Goal: Information Seeking & Learning: Learn about a topic

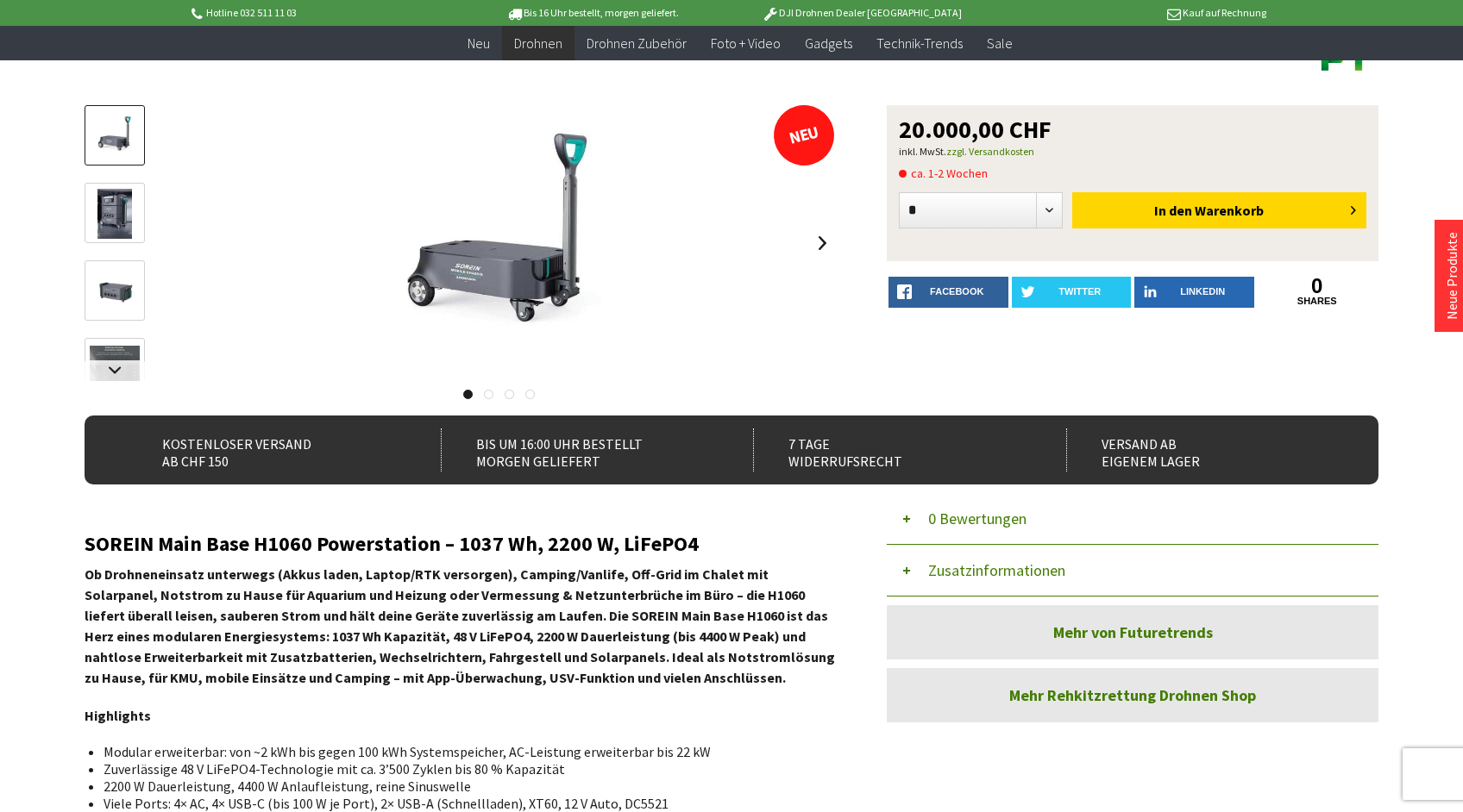
scroll to position [139, 0]
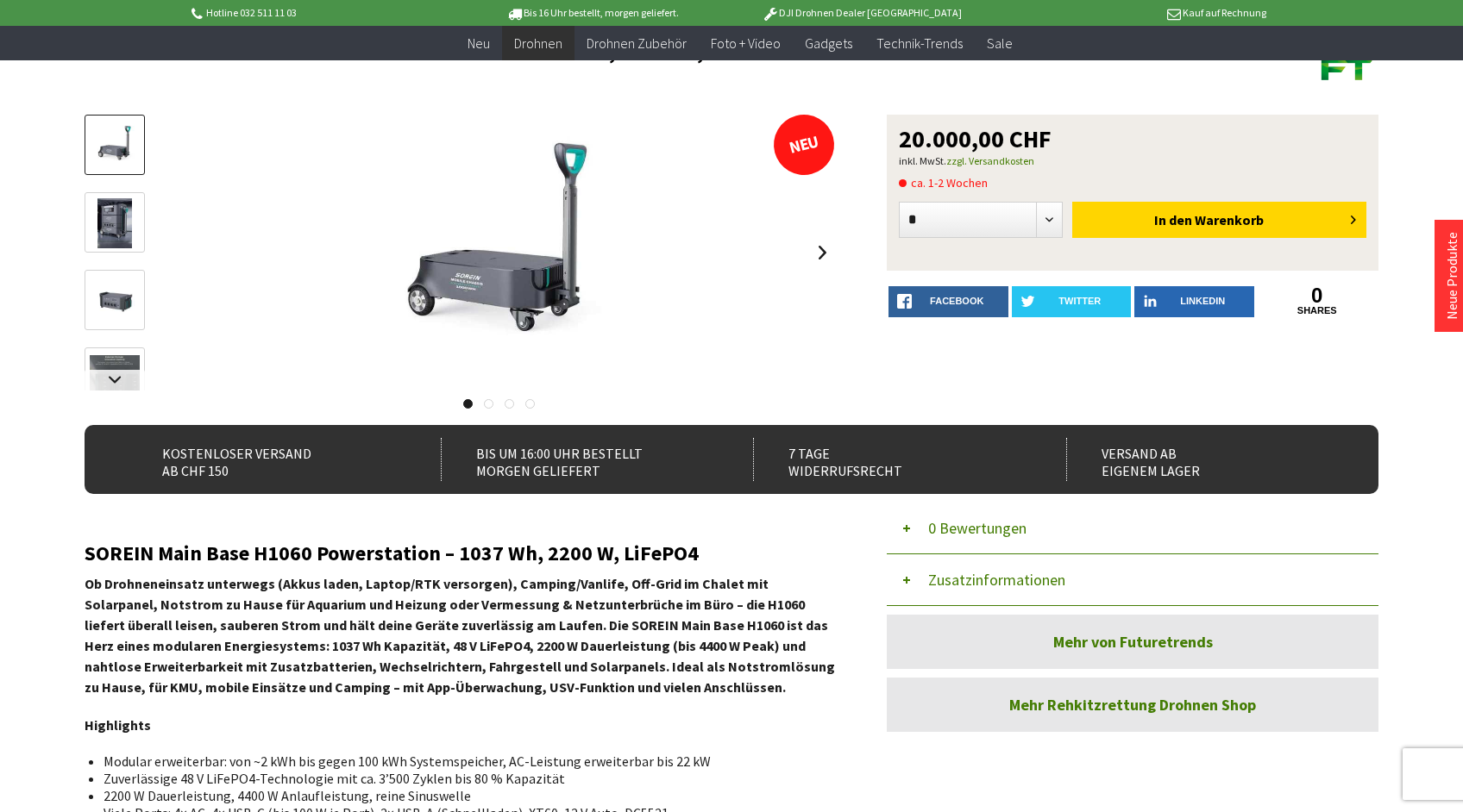
click at [120, 214] on img at bounding box center [114, 223] width 34 height 50
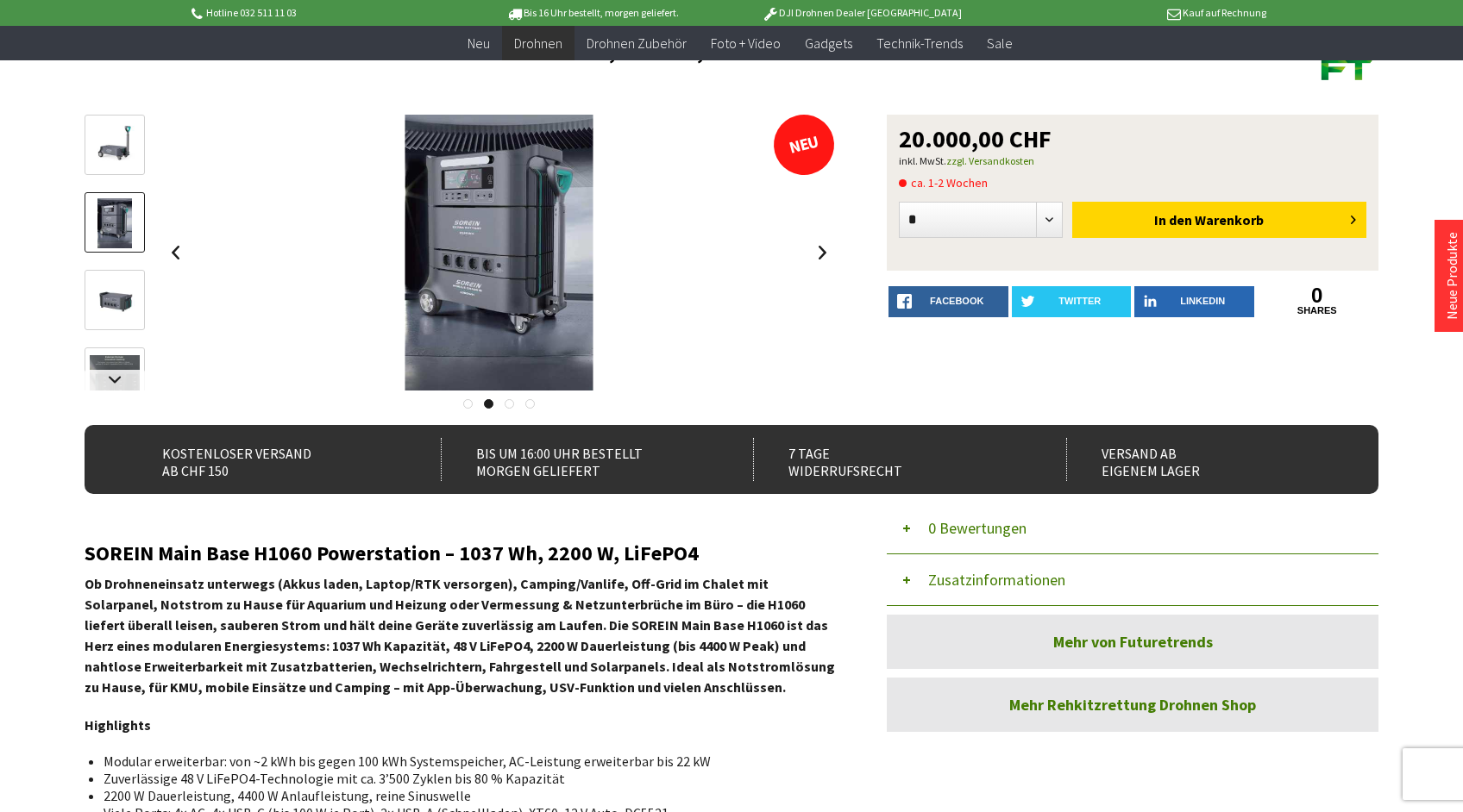
click at [121, 302] on img at bounding box center [114, 300] width 50 height 50
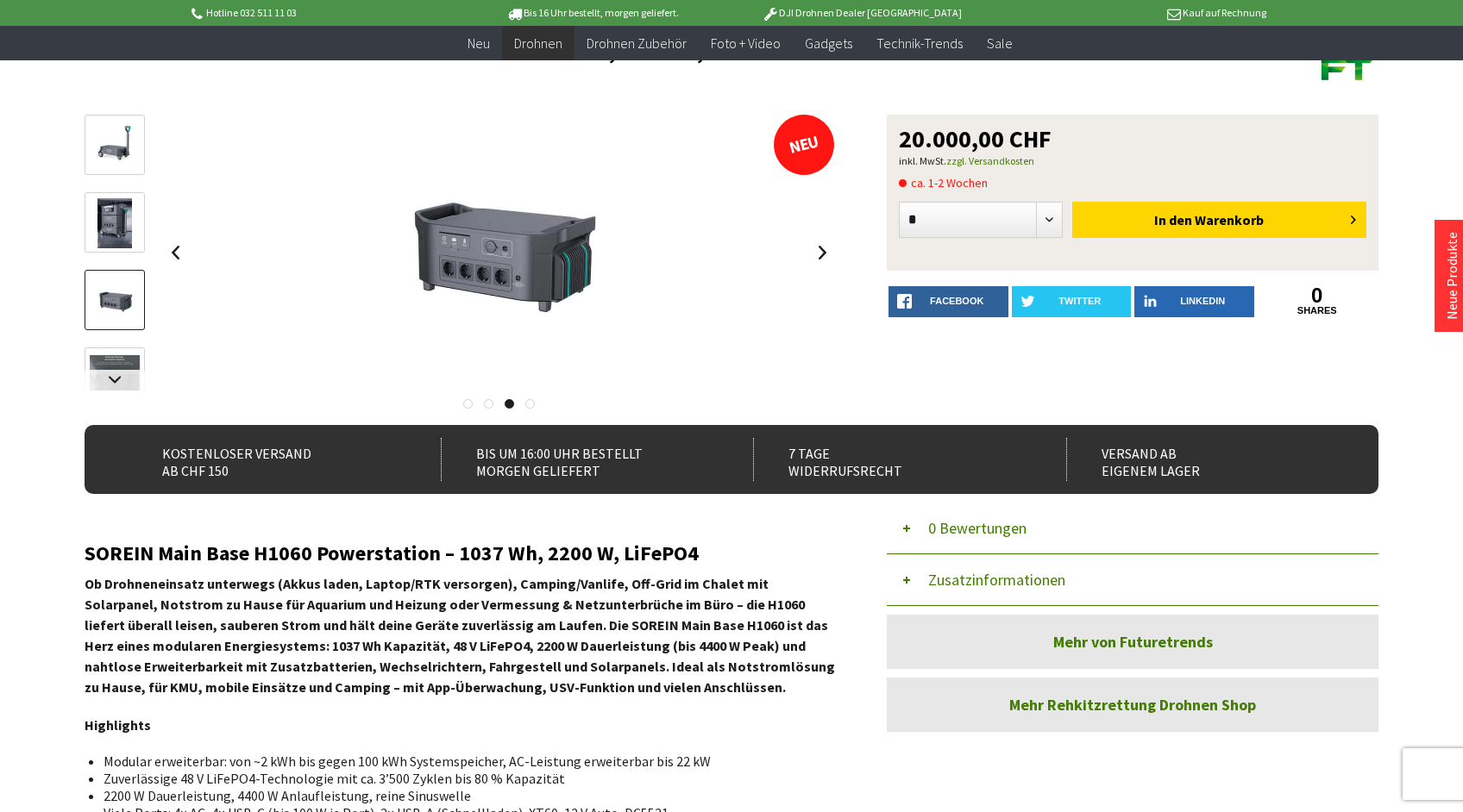
scroll to position [139, 1]
click at [111, 381] on link at bounding box center [114, 381] width 60 height 21
click at [108, 350] on img at bounding box center [114, 344] width 50 height 47
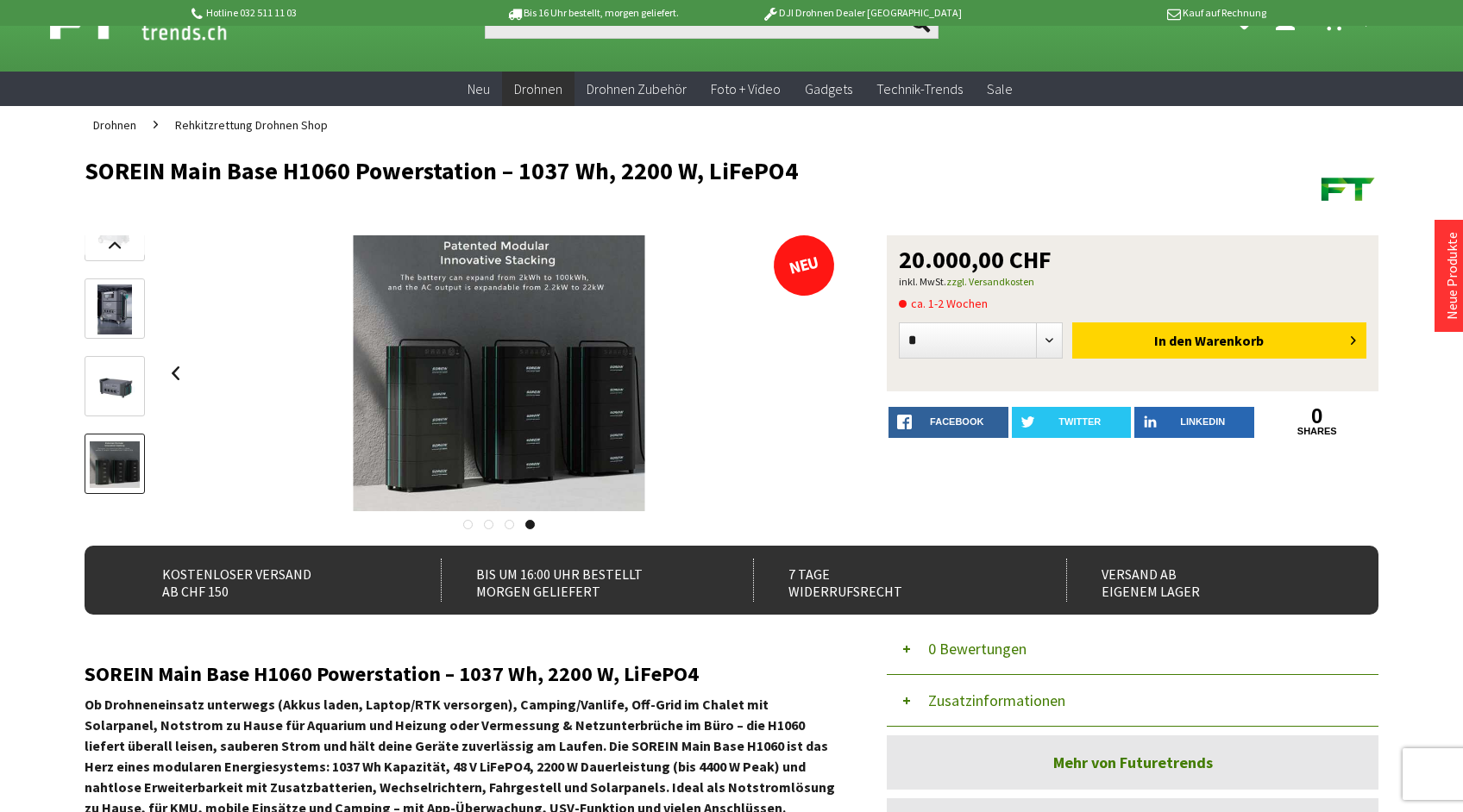
scroll to position [53, 0]
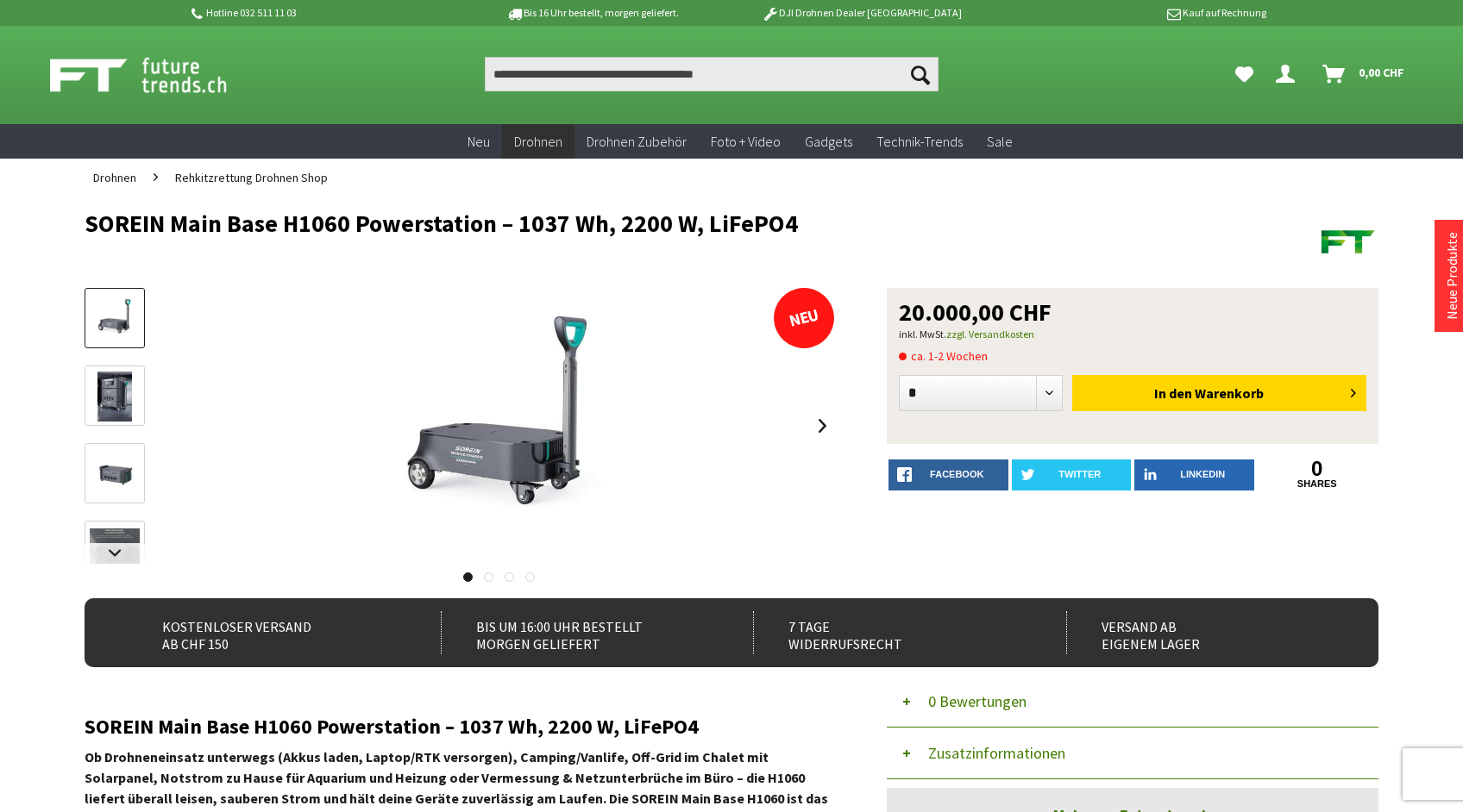
click at [128, 460] on img at bounding box center [114, 474] width 50 height 50
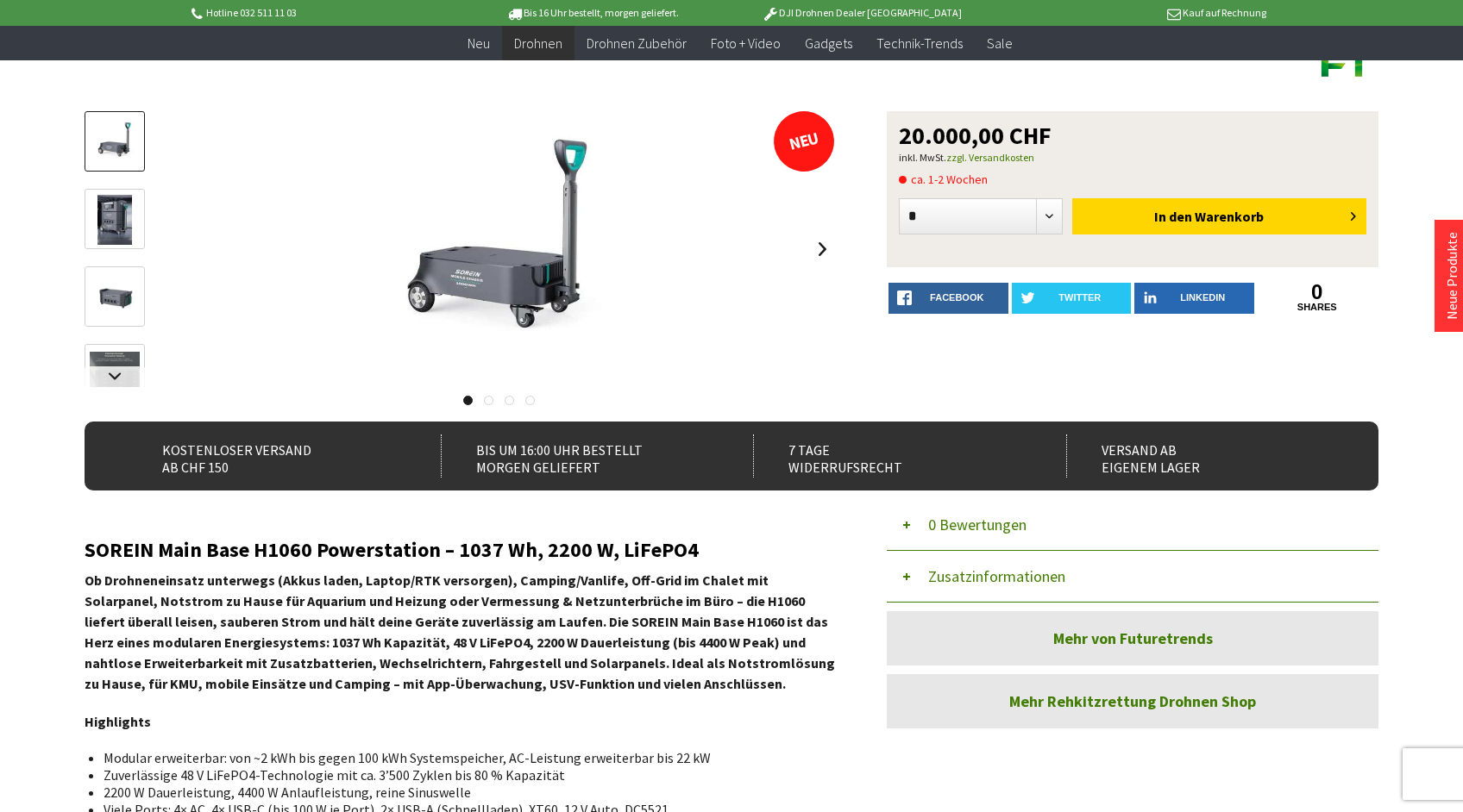
scroll to position [145, 0]
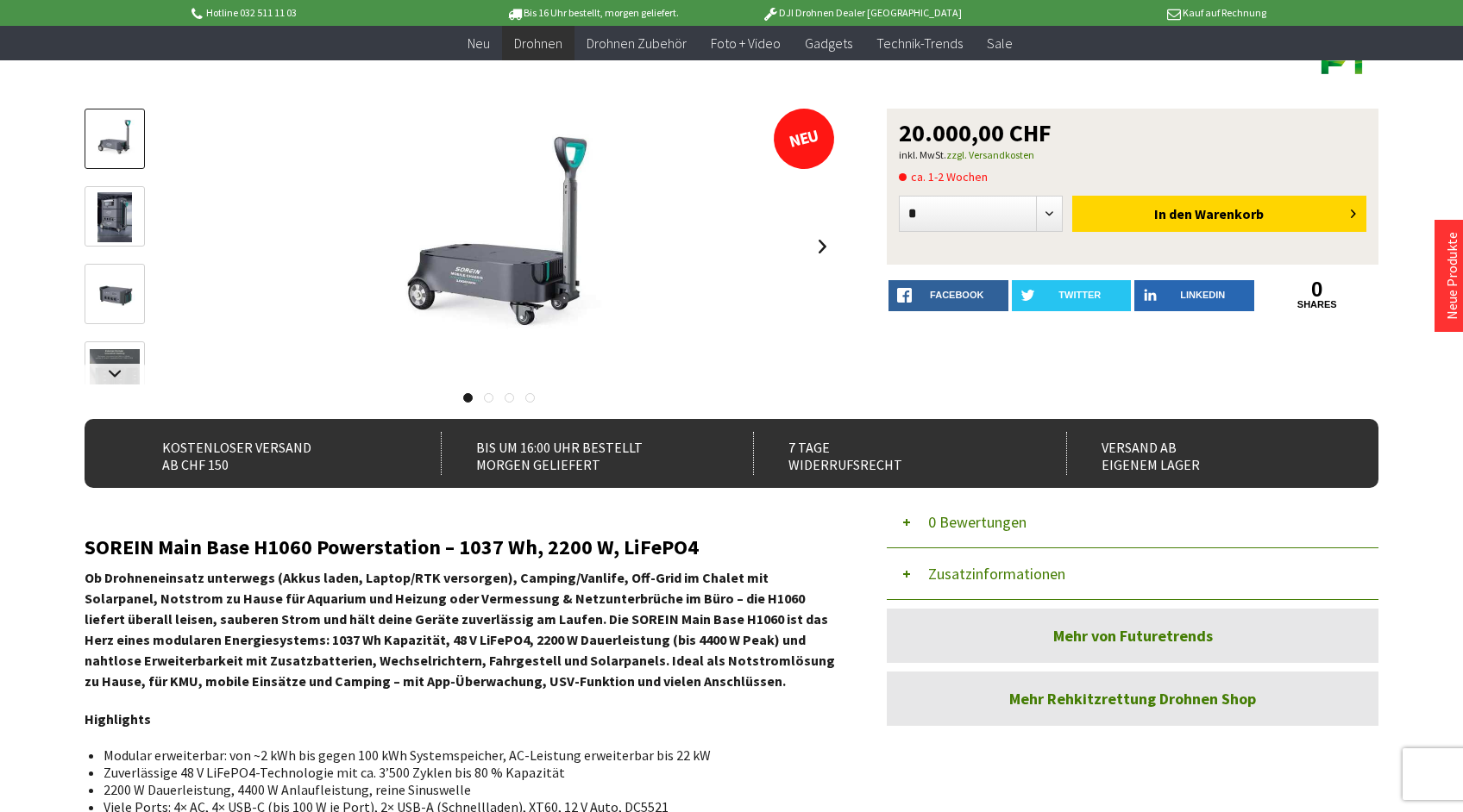
click at [130, 310] on img at bounding box center [114, 294] width 50 height 50
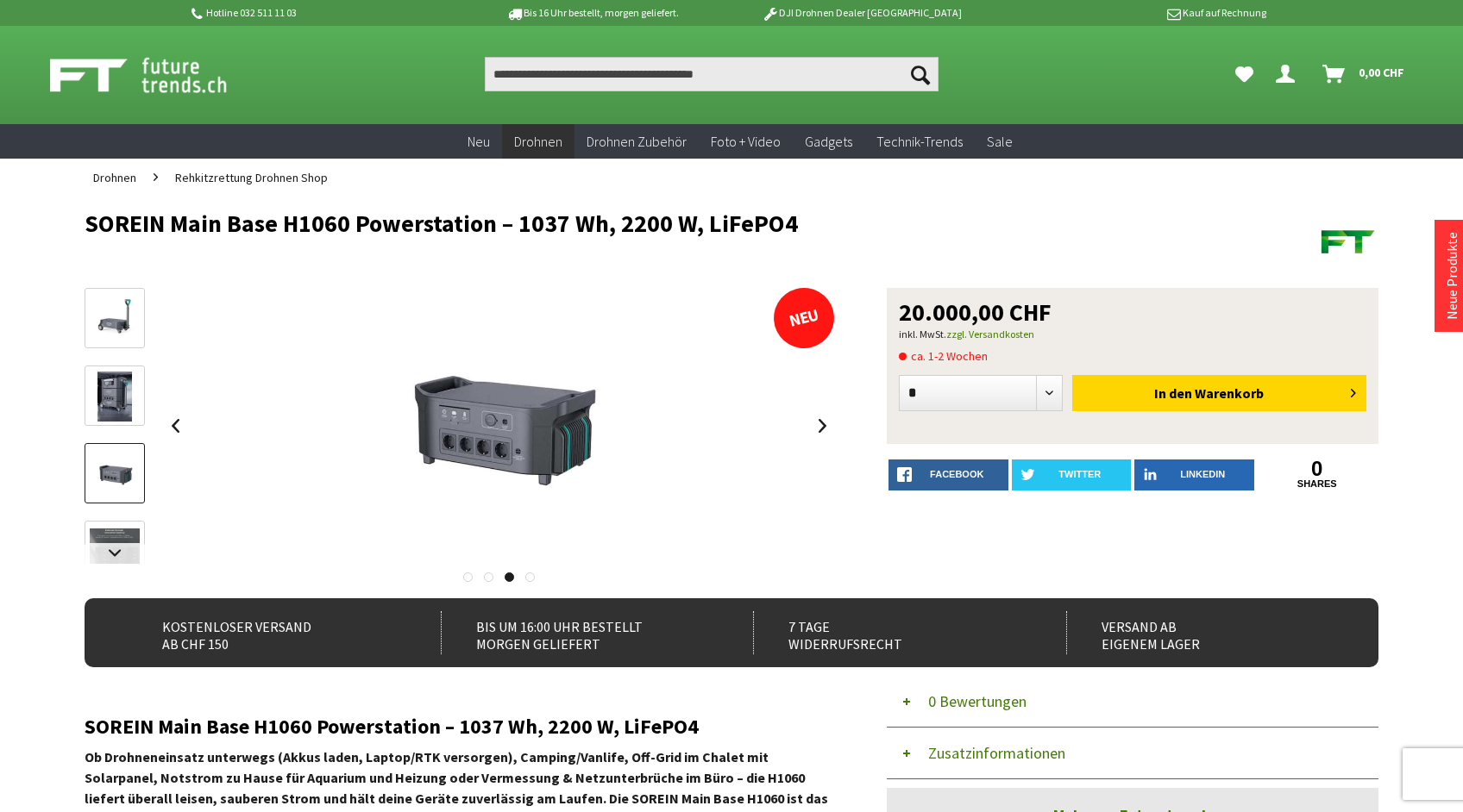
scroll to position [0, 0]
